Goal: Information Seeking & Learning: Learn about a topic

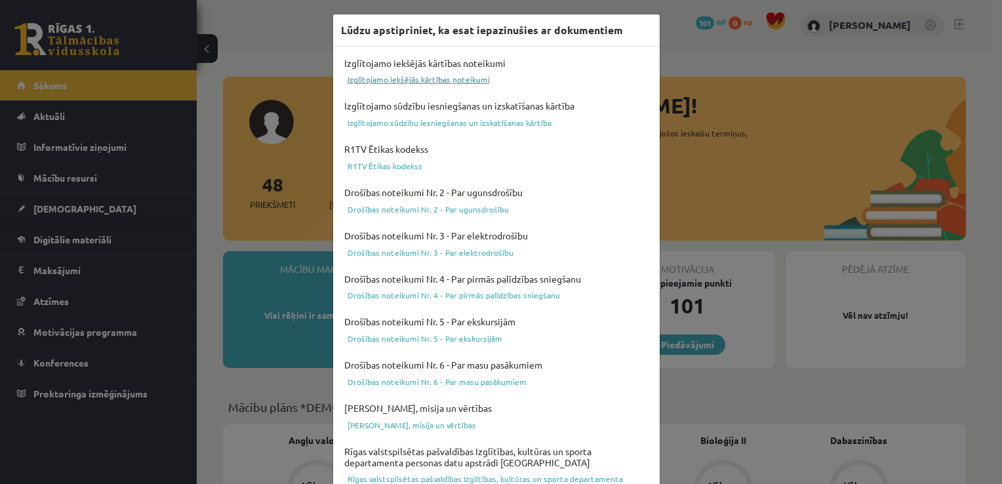
click at [430, 84] on link "Izglītojamo iekšējās kārtības noteikumi" at bounding box center [496, 79] width 311 height 16
click at [529, 126] on link "Izglītojamo sūdzību iesniegšanas un izskatīšanas kārtība" at bounding box center [496, 123] width 311 height 16
click at [442, 209] on link "Drošības noteikumi Nr. 2 - Par ugunsdrošību" at bounding box center [496, 209] width 311 height 16
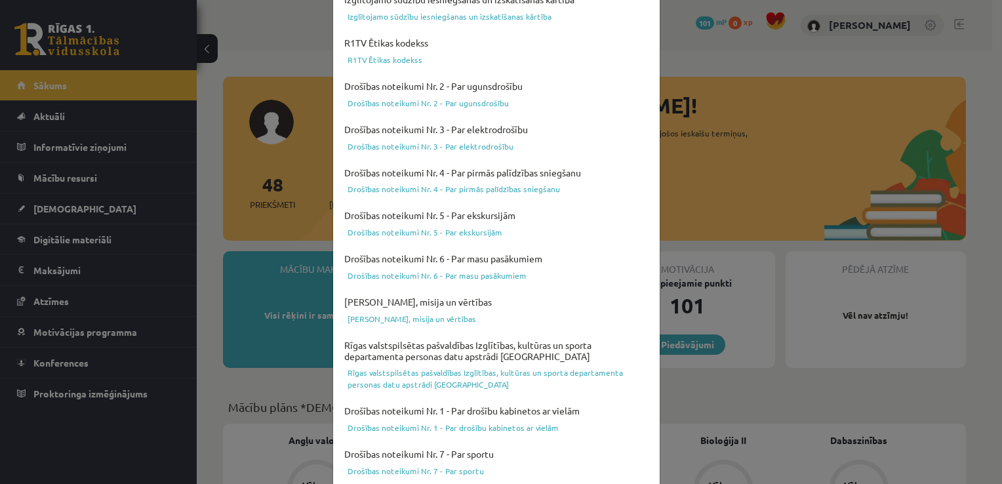
scroll to position [107, 0]
click at [438, 228] on link "Drošības noteikumi Nr. 5 - Par ekskursijām" at bounding box center [496, 232] width 311 height 16
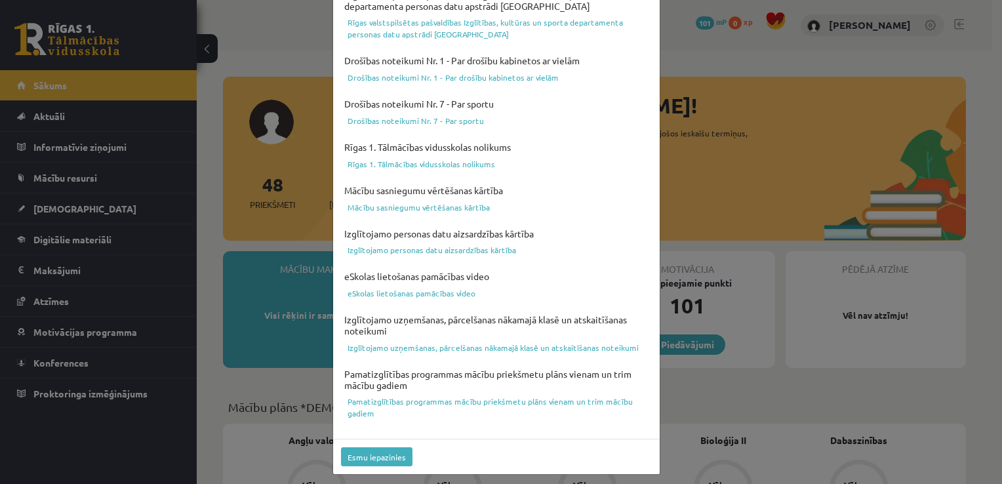
scroll to position [458, 0]
click at [457, 164] on link "Rīgas 1. Tālmācības vidusskolas nolikums" at bounding box center [496, 163] width 311 height 16
click at [422, 207] on link "Mācību sasniegumu vērtēšanas kārtība" at bounding box center [496, 206] width 311 height 16
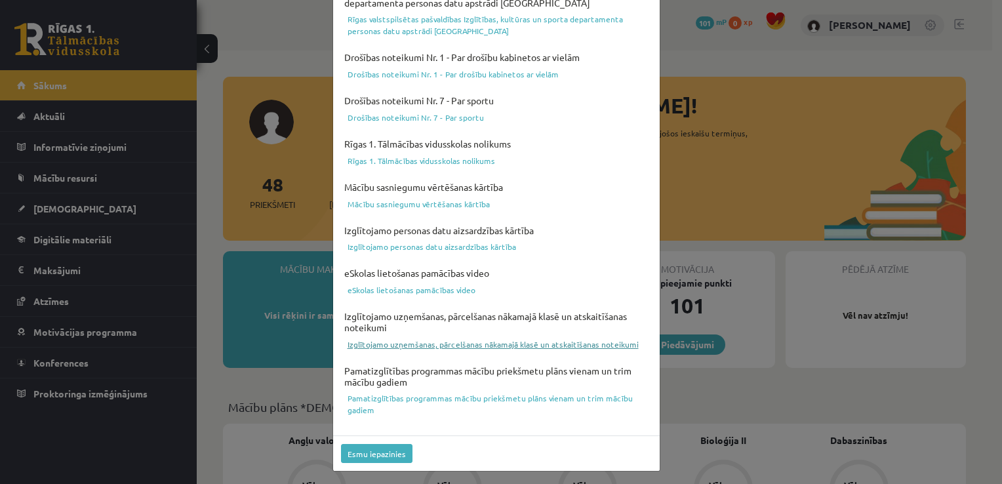
click at [429, 343] on link "Izglītojamo uzņemšanas, pārcelšanas nākamajā klasē un atskaitīšanas noteikumi" at bounding box center [496, 344] width 311 height 16
click at [412, 399] on link "Pamatizglītības programmas mācību priekšmetu plāns vienam un trim mācību gadiem" at bounding box center [496, 404] width 311 height 28
click at [372, 450] on button "Esmu iepazinies" at bounding box center [376, 453] width 71 height 19
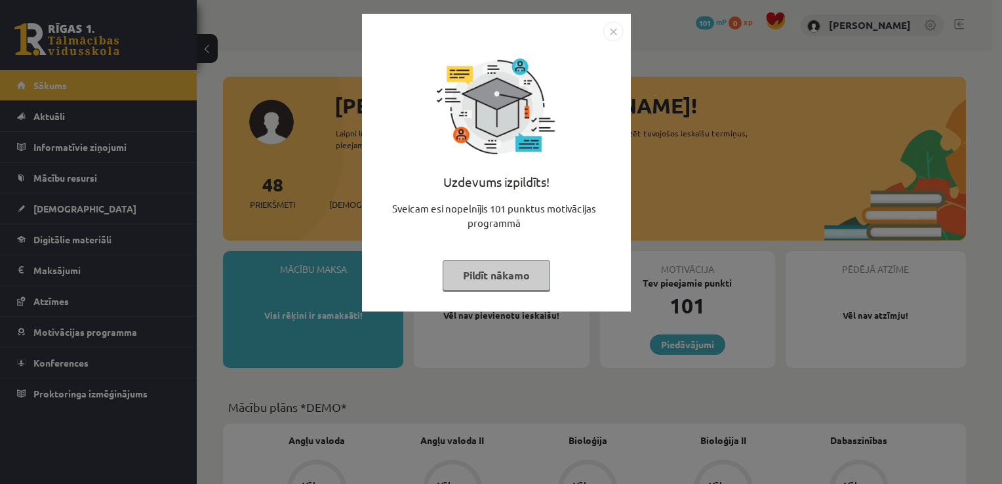
click at [475, 285] on button "Pildīt nākamo" at bounding box center [497, 275] width 108 height 30
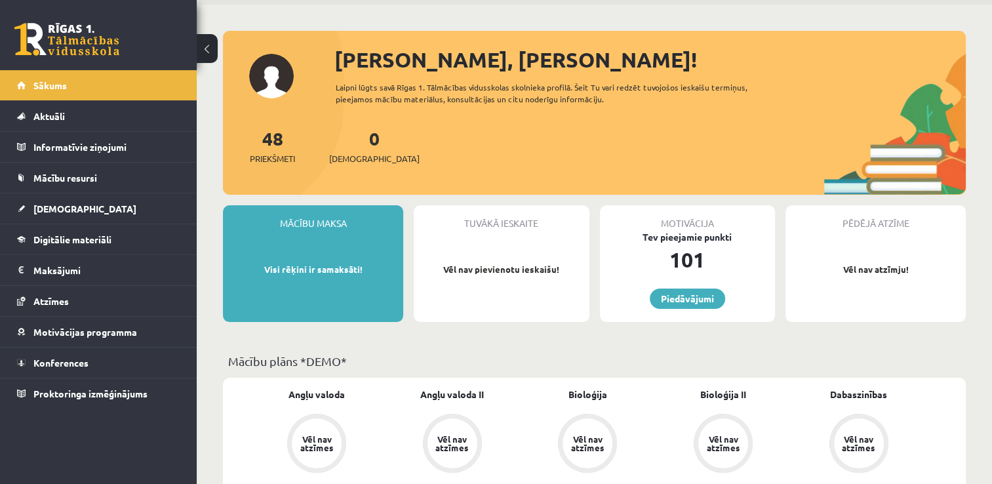
scroll to position [47, 0]
click at [363, 277] on div "Mācību maksa Visi rēķini ir samaksāti!" at bounding box center [313, 263] width 180 height 117
click at [673, 302] on link "Piedāvājumi" at bounding box center [687, 298] width 75 height 20
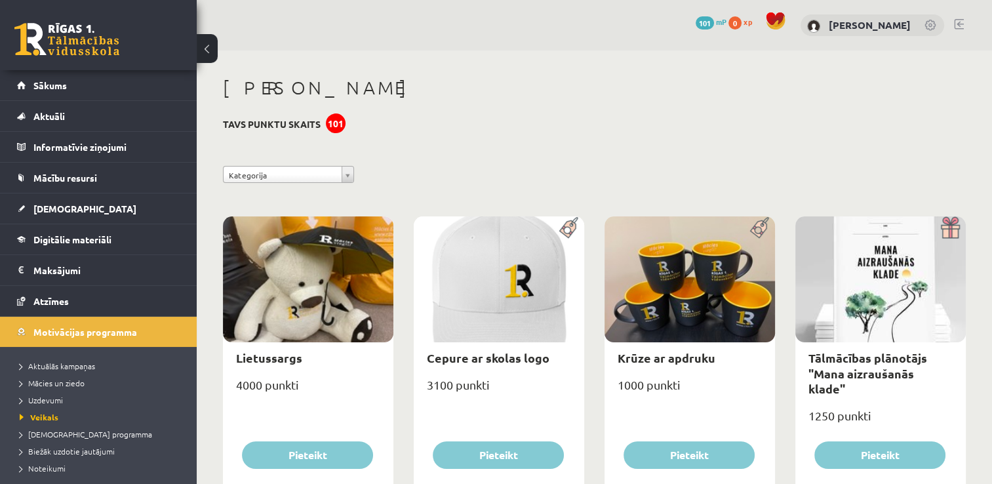
click at [210, 45] on button at bounding box center [207, 48] width 21 height 29
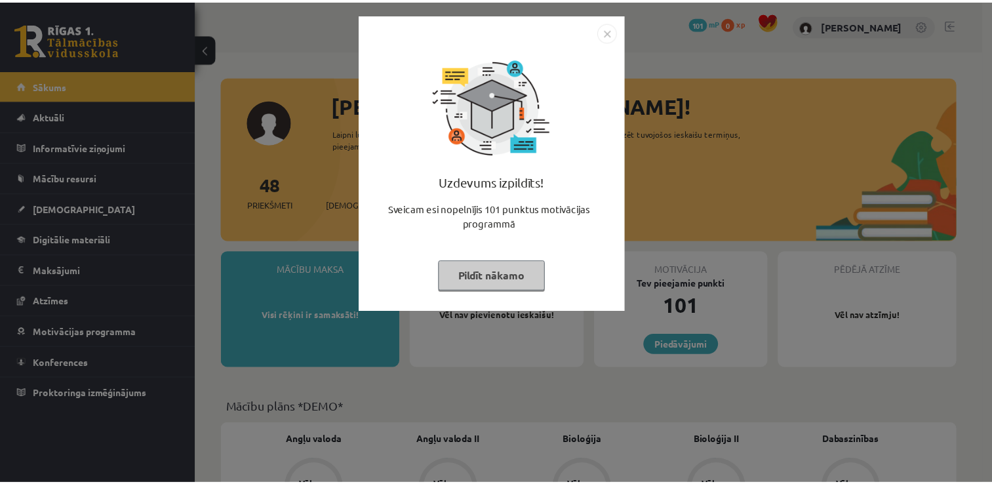
scroll to position [47, 0]
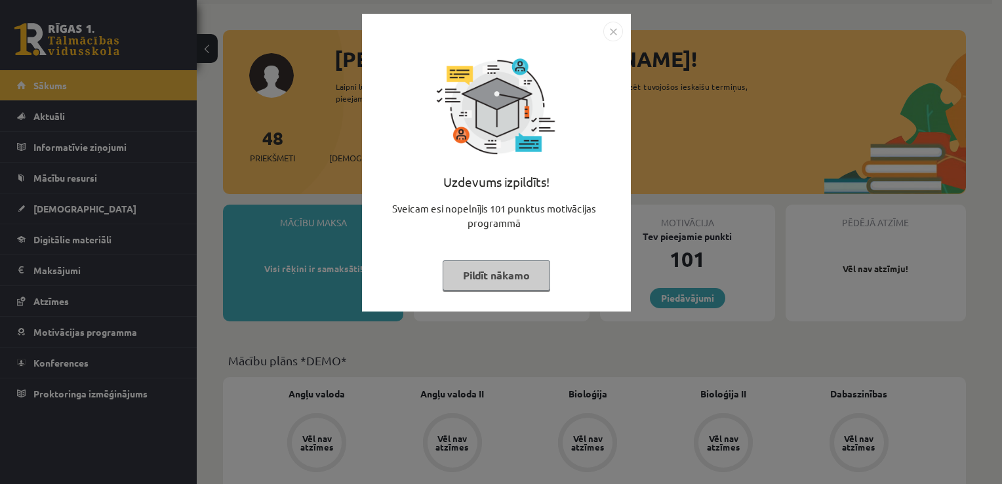
click at [469, 279] on button "Pildīt nākamo" at bounding box center [497, 275] width 108 height 30
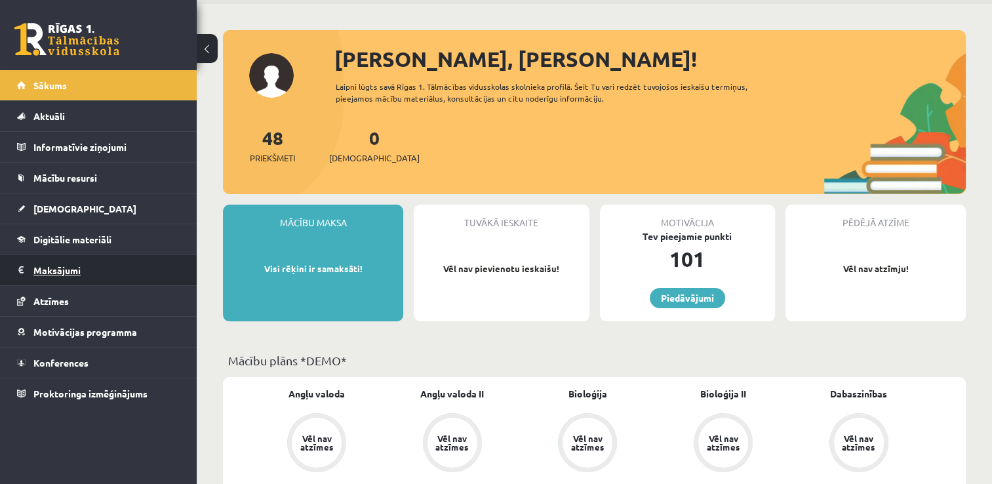
click at [96, 260] on legend "Maksājumi 0" at bounding box center [106, 270] width 147 height 30
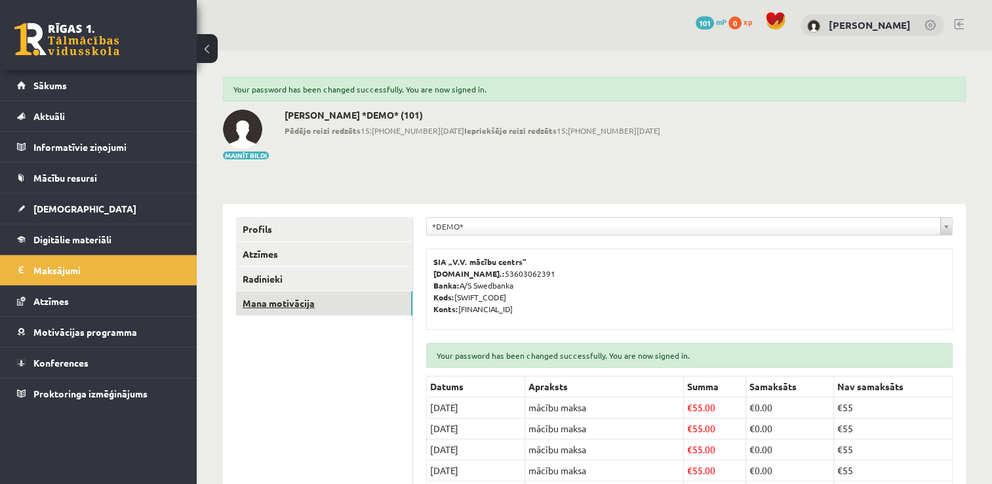
click at [265, 300] on link "Mana motivācija" at bounding box center [324, 303] width 176 height 24
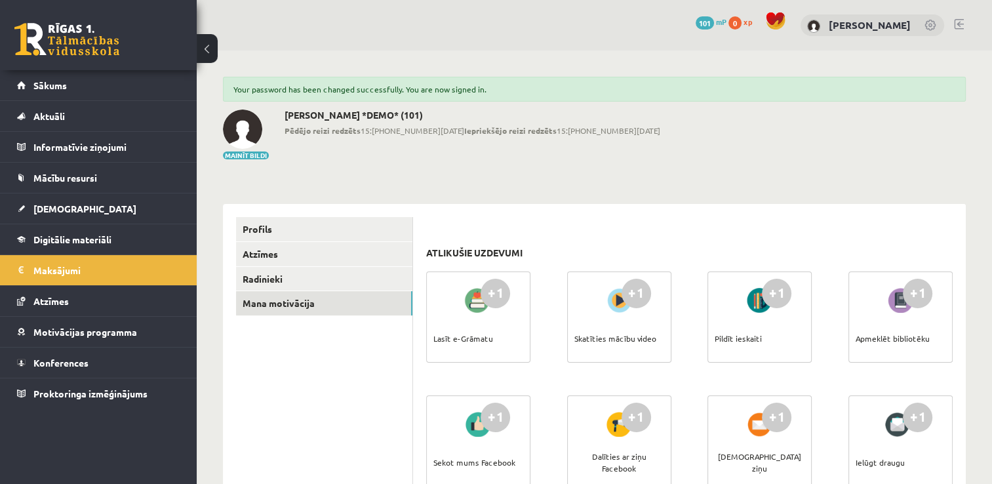
click at [203, 53] on button at bounding box center [207, 48] width 21 height 29
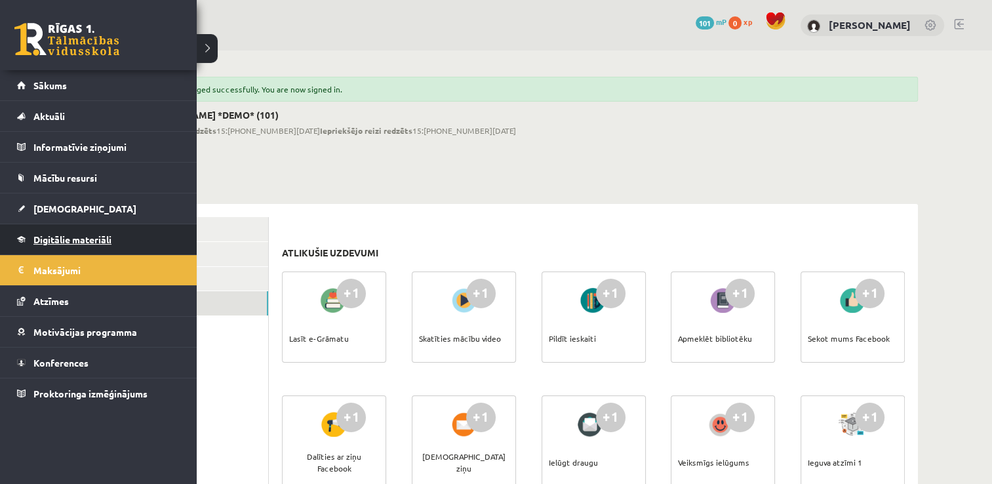
click at [58, 226] on link "Digitālie materiāli" at bounding box center [98, 239] width 163 height 30
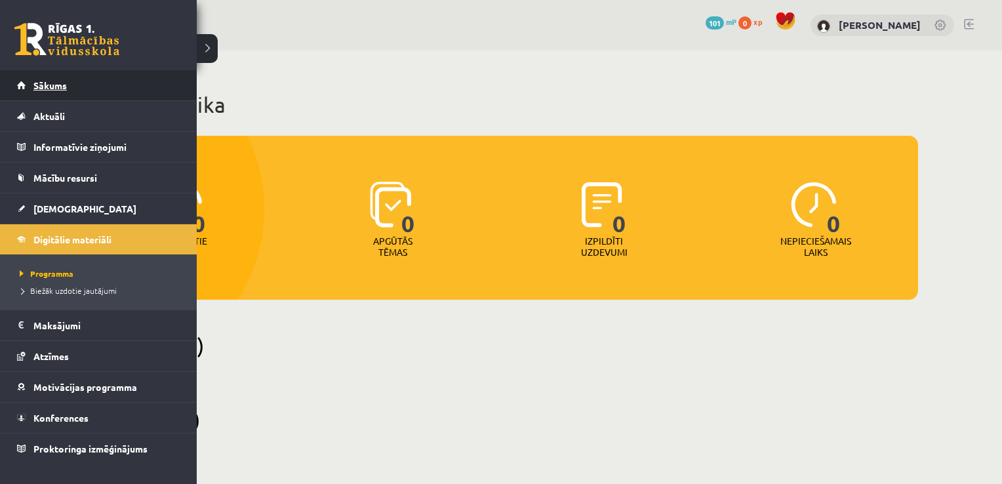
click at [26, 90] on link "Sākums" at bounding box center [98, 85] width 163 height 30
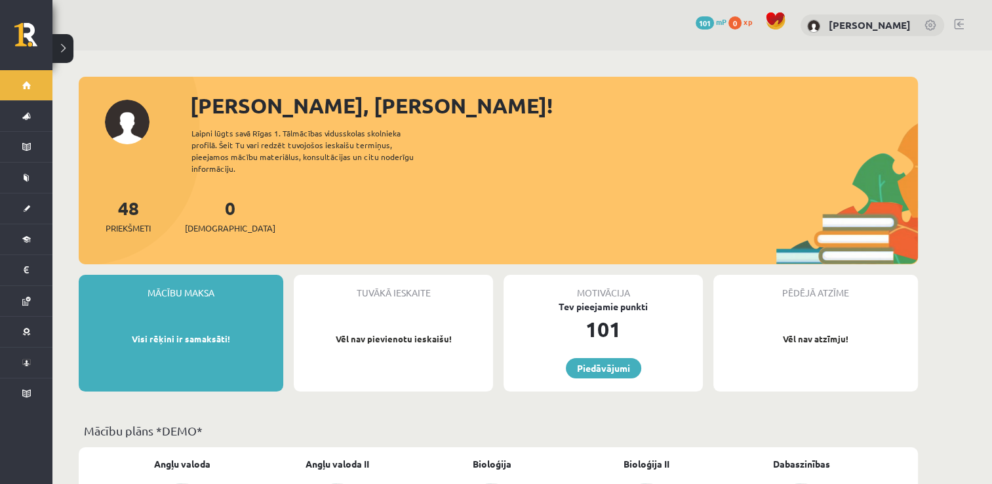
click at [930, 23] on link at bounding box center [931, 26] width 13 height 13
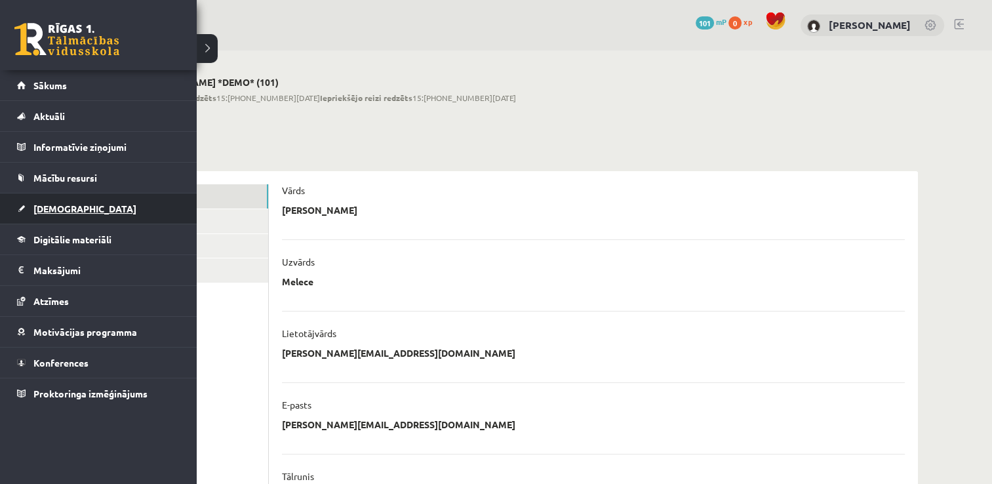
click at [73, 202] on link "[DEMOGRAPHIC_DATA]" at bounding box center [98, 208] width 163 height 30
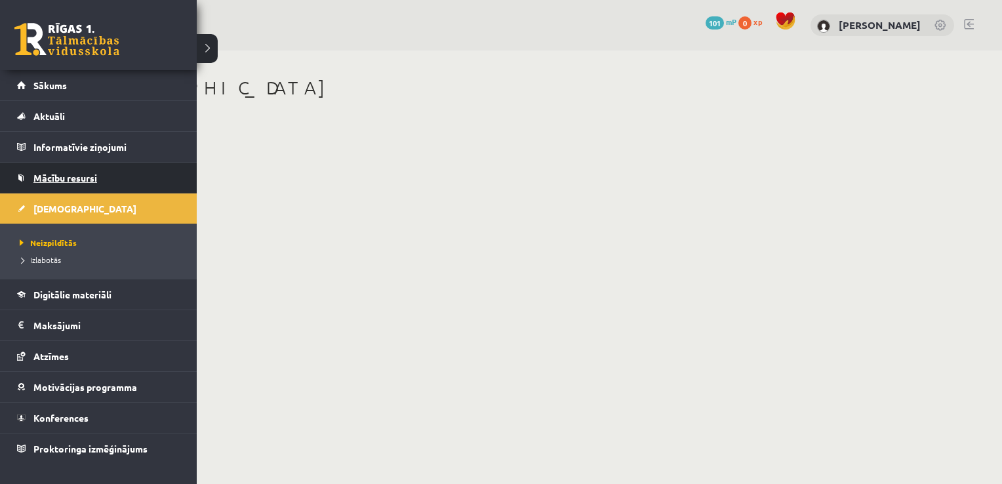
click at [58, 172] on span "Mācību resursi" at bounding box center [65, 178] width 64 height 12
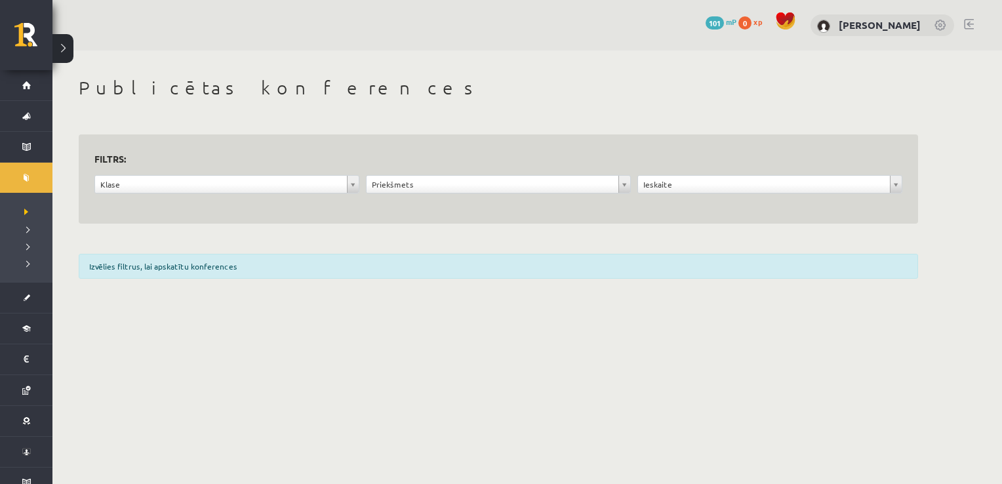
click at [65, 45] on button at bounding box center [62, 48] width 21 height 29
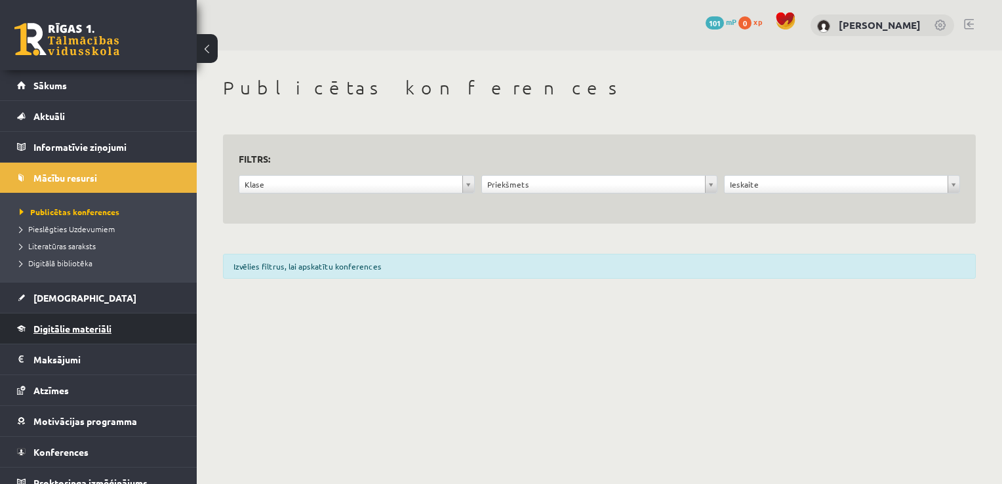
click at [71, 330] on span "Digitālie materiāli" at bounding box center [72, 329] width 78 height 12
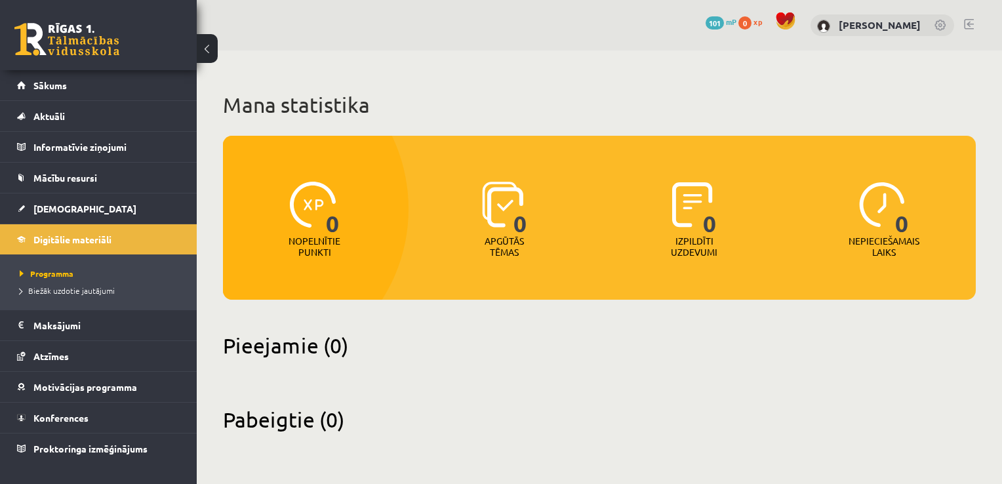
click at [201, 51] on button at bounding box center [207, 48] width 21 height 29
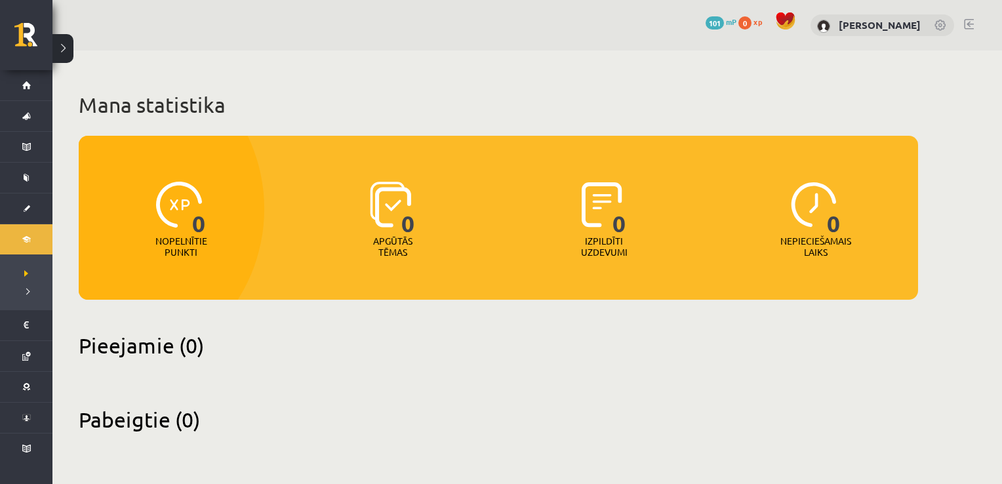
click at [66, 56] on button at bounding box center [62, 48] width 21 height 29
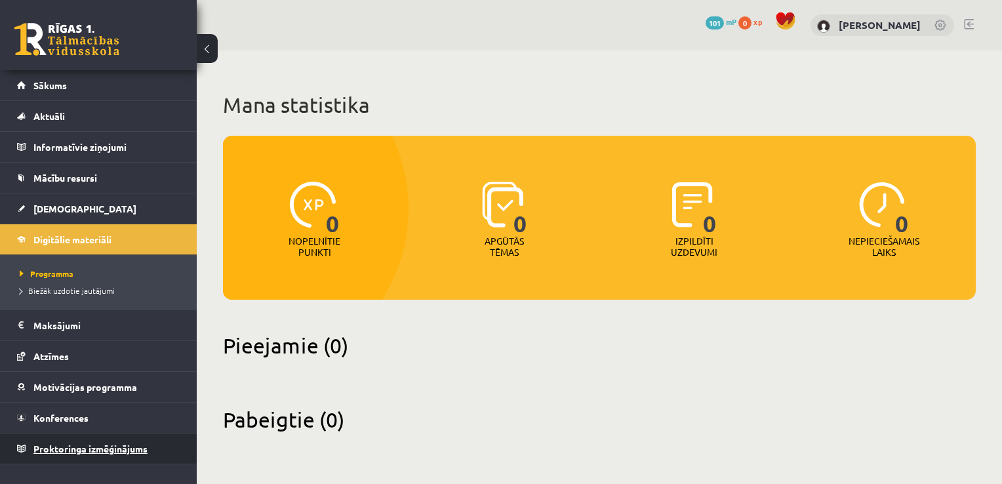
click at [63, 450] on span "Proktoringa izmēģinājums" at bounding box center [90, 449] width 114 height 12
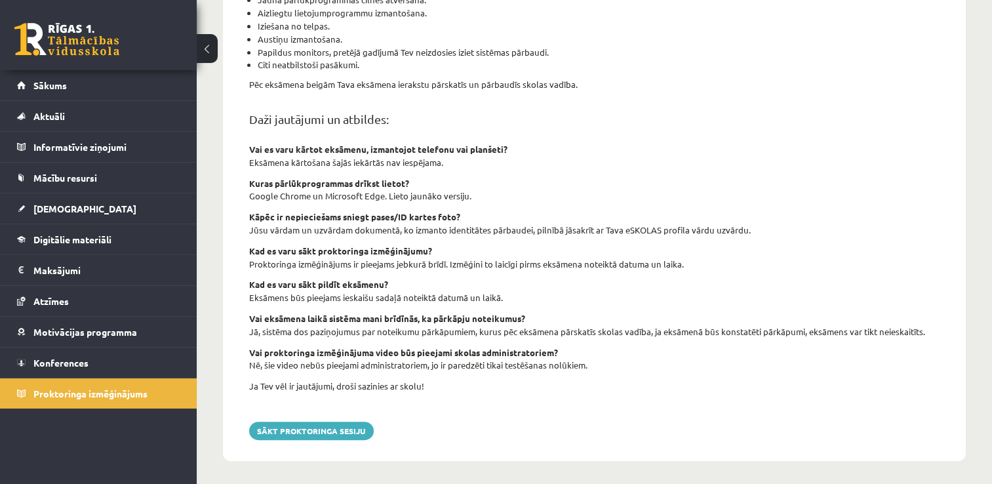
scroll to position [447, 0]
